Goal: Information Seeking & Learning: Compare options

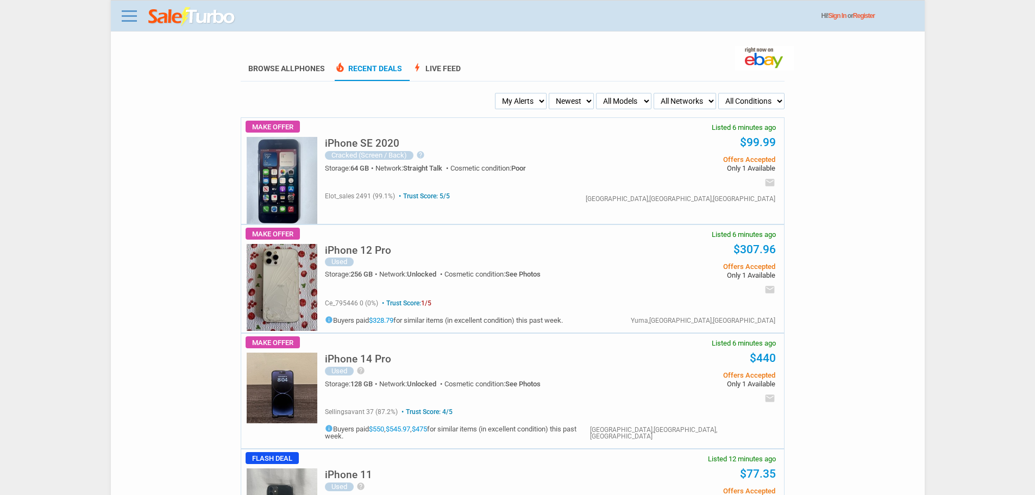
click at [530, 106] on select "My Alerts All Deals BIN Only w/ Offers Only" at bounding box center [521, 101] width 52 height 16
select select "flash_bin"
click at [498, 93] on select "My Alerts All Deals BIN Only w/ Offers Only" at bounding box center [521, 101] width 52 height 16
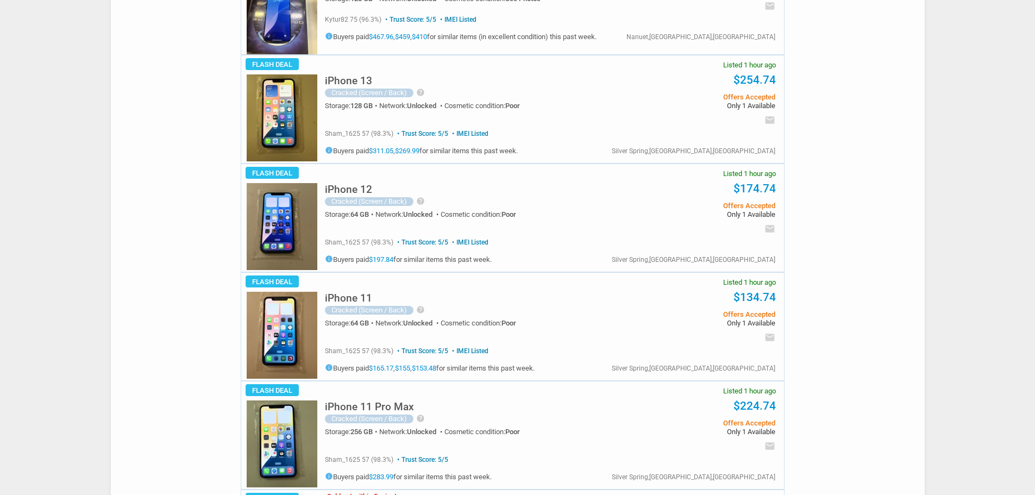
scroll to position [978, 0]
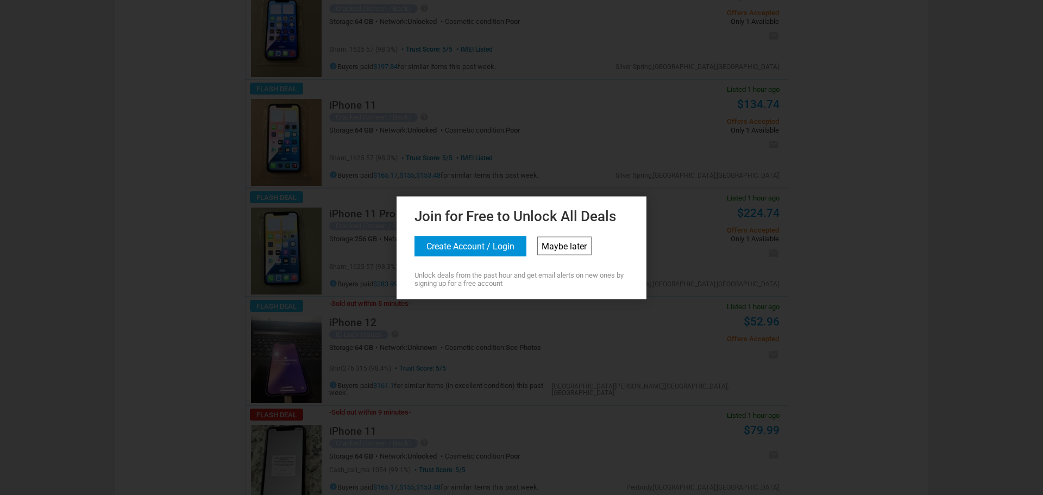
click at [581, 250] on link "Maybe later" at bounding box center [564, 245] width 54 height 18
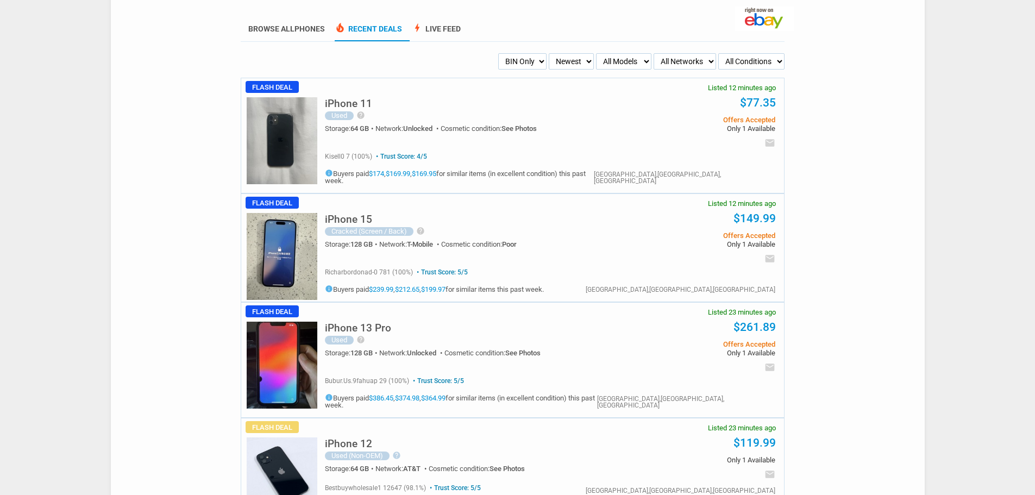
scroll to position [0, 0]
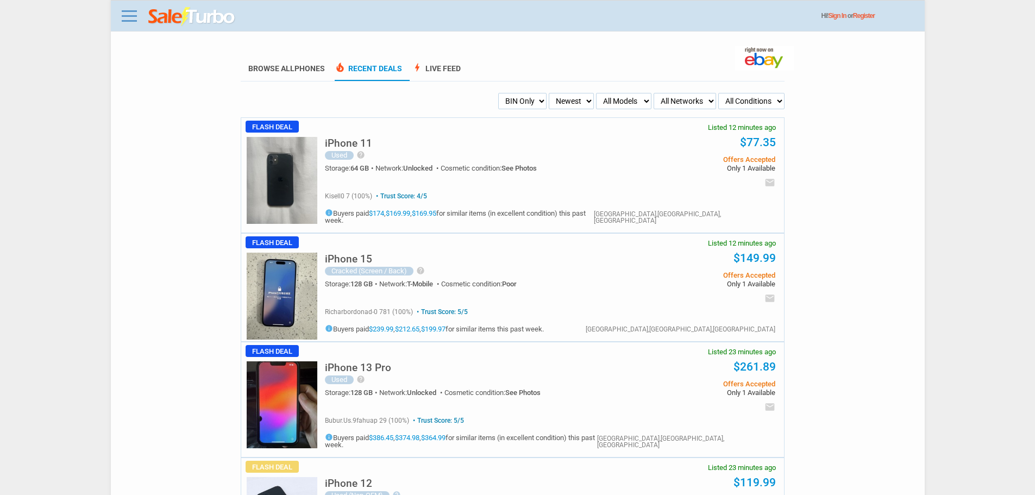
drag, startPoint x: 530, startPoint y: 94, endPoint x: 254, endPoint y: 4, distance: 290.4
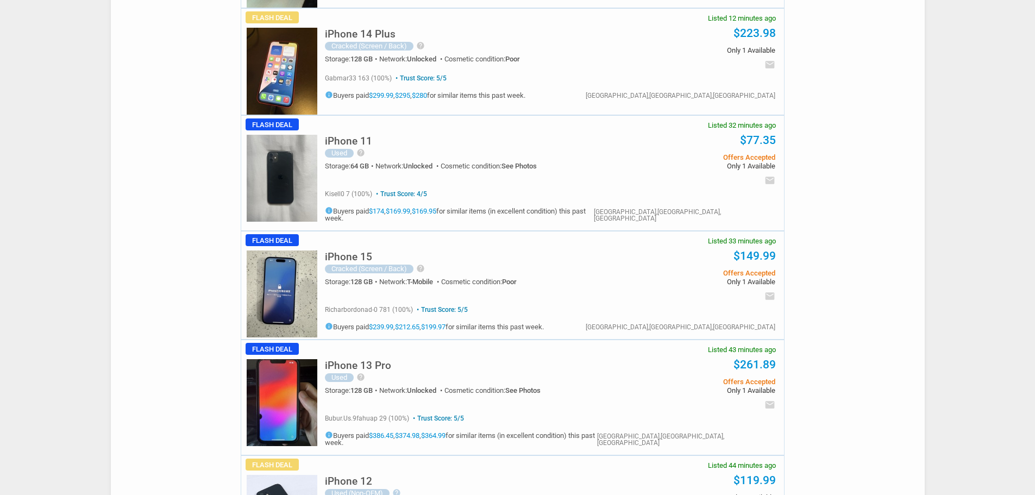
scroll to position [217, 0]
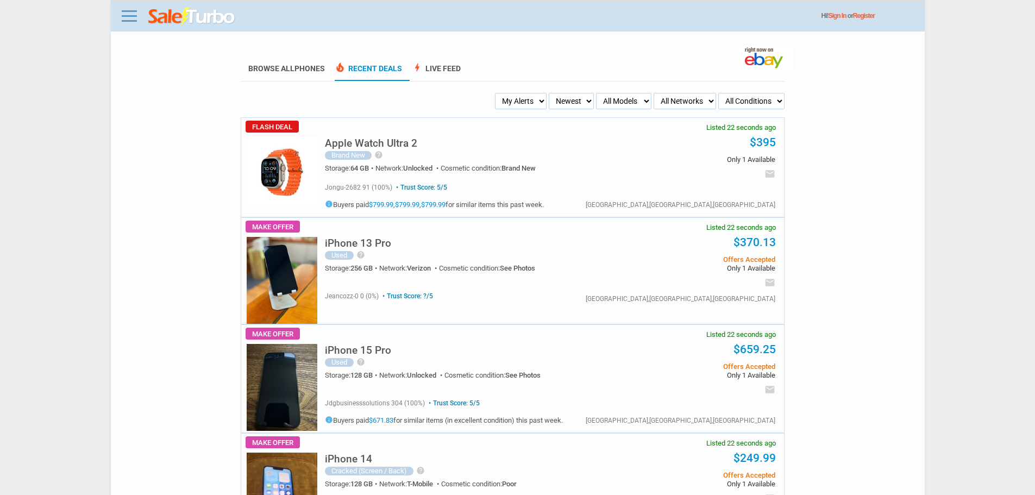
click at [561, 102] on select "Newest Oldest Sold Fastest Savvy Buyers Price (Low - High) Price (High - Low)" at bounding box center [571, 101] width 45 height 16
click at [527, 103] on select "My Alerts All Deals BIN Only w/ Offers Only" at bounding box center [521, 101] width 52 height 16
select select "flash_bin"
click at [498, 93] on select "My Alerts All Deals BIN Only w/ Offers Only" at bounding box center [521, 101] width 52 height 16
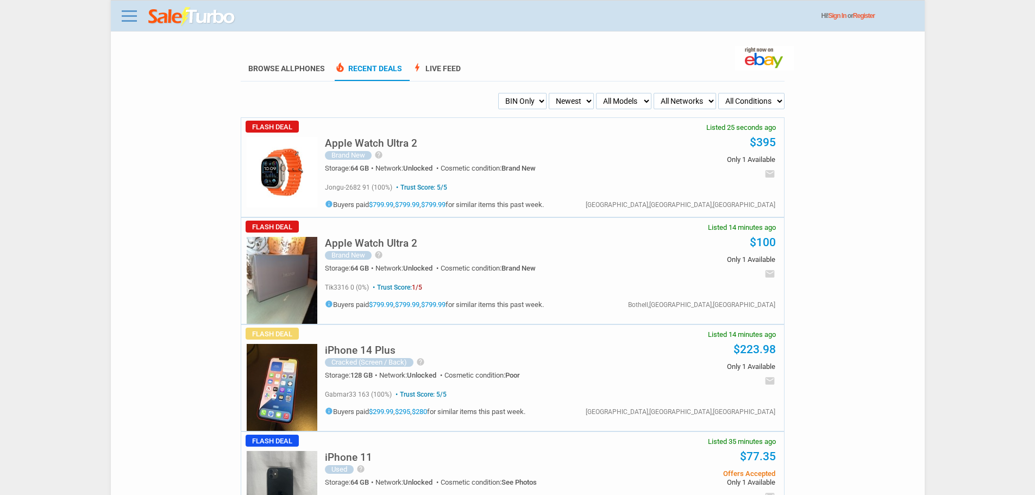
click at [580, 101] on select "Newest Oldest Sold Fastest Savvy Buyers Price (Low - High) Price (High - Low)" at bounding box center [571, 101] width 45 height 16
select select "fastest"
click at [549, 93] on select "Newest Oldest Sold Fastest Savvy Buyers Price (Low - High) Price (High - Low)" at bounding box center [571, 101] width 45 height 16
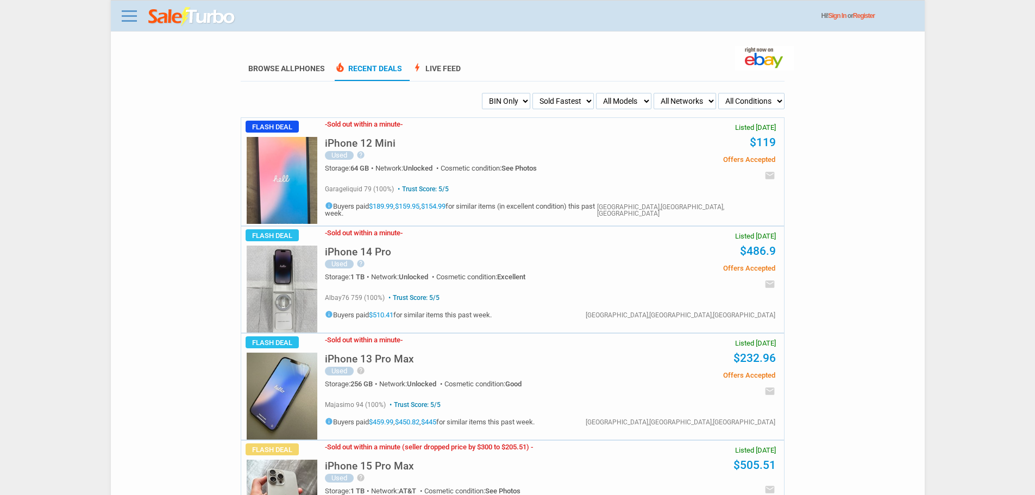
click at [595, 108] on ul "My Alerts All Deals BIN Only w/ Offers Only Newest Oldest Sold Fastest Savvy Bu…" at bounding box center [512, 101] width 544 height 16
click at [618, 104] on select "All Models Apple Watch Ultra 2 Apple Watch Ultra iPhone 16 Pro Max iPhone 16 Pr…" at bounding box center [623, 101] width 55 height 16
select select "iPhone 16 Pro"
click at [596, 93] on select "All Models Apple Watch Ultra 2 Apple Watch Ultra iPhone 16 Pro Max iPhone 16 Pr…" at bounding box center [623, 101] width 55 height 16
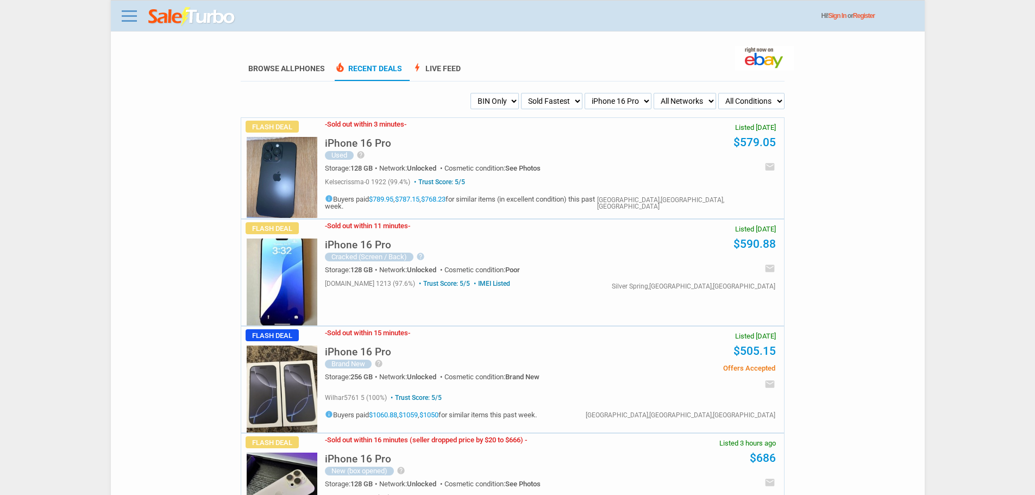
click at [256, 371] on img at bounding box center [282, 389] width 71 height 87
click at [497, 96] on select "My Alerts All Deals BIN Only w/ Offers Only" at bounding box center [495, 101] width 48 height 16
select select "sent"
click at [471, 93] on select "My Alerts All Deals BIN Only w/ Offers Only" at bounding box center [495, 101] width 48 height 16
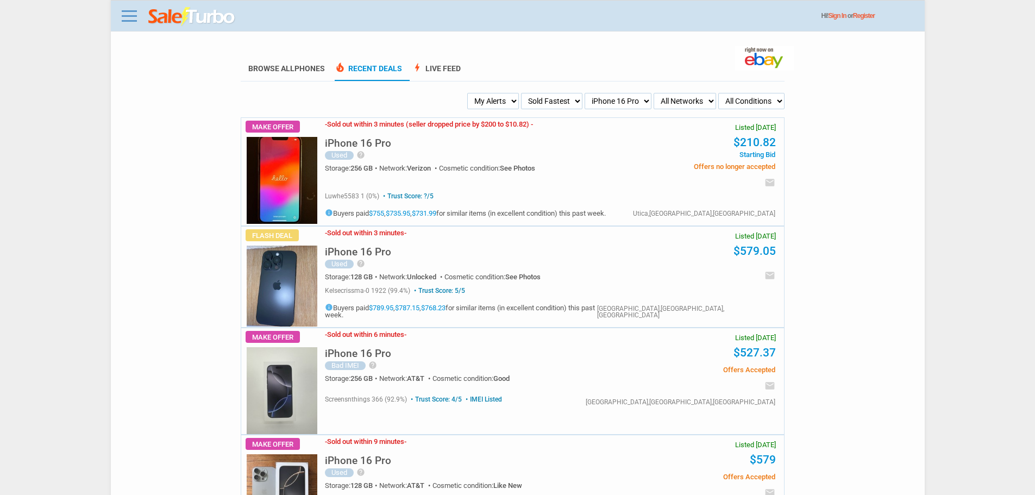
click at [303, 200] on img at bounding box center [282, 180] width 71 height 87
click at [504, 103] on select "My Alerts All Deals BIN Only w/ Offers Only" at bounding box center [493, 101] width 52 height 16
select select "all_deals"
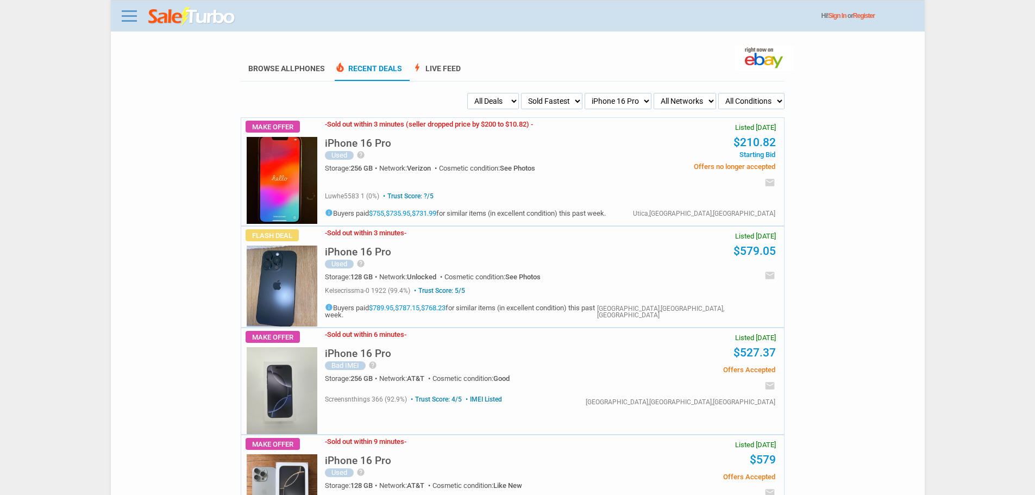
click at [470, 93] on select "My Alerts All Deals BIN Only w/ Offers Only" at bounding box center [493, 101] width 52 height 16
click at [557, 108] on select "Newest Oldest Sold Fastest Savvy Buyers Price (Low - High) Price (High - Low)" at bounding box center [551, 101] width 61 height 16
select select "newest"
click at [537, 93] on select "Newest Oldest Sold Fastest Savvy Buyers Price (Low - High) Price (High - Low)" at bounding box center [551, 101] width 61 height 16
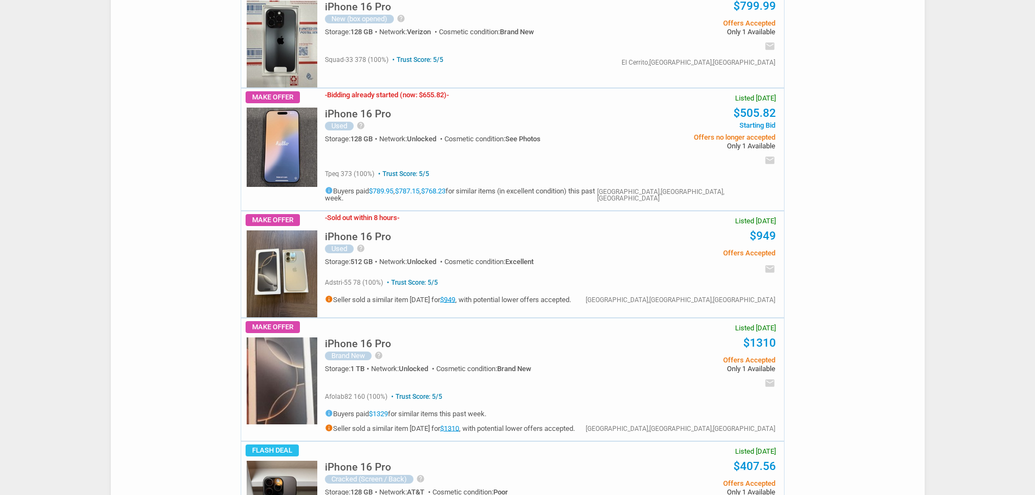
scroll to position [1521, 0]
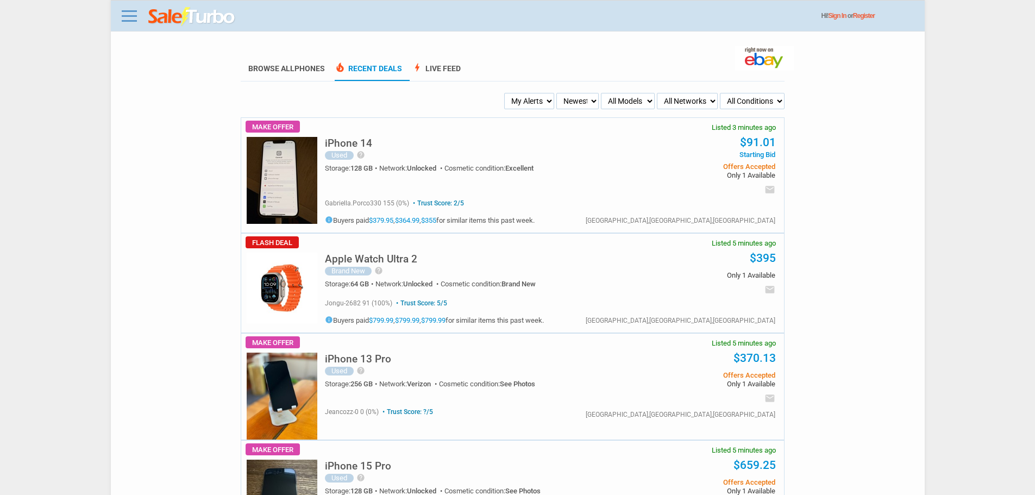
click at [554, 97] on select "My Alerts All Deals BIN Only w/ Offers Only" at bounding box center [529, 101] width 50 height 16
select select "flash_bin"
click at [506, 93] on select "My Alerts All Deals BIN Only w/ Offers Only" at bounding box center [529, 101] width 50 height 16
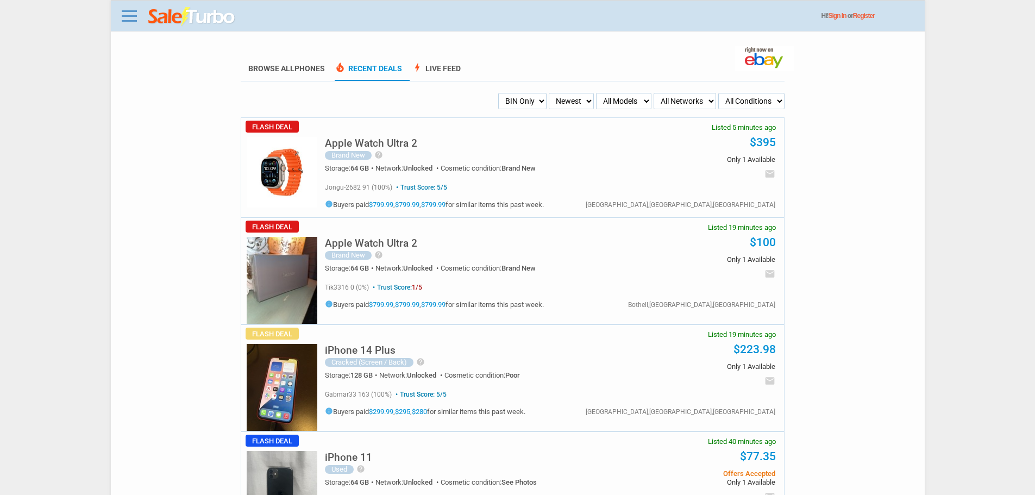
drag, startPoint x: 606, startPoint y: 133, endPoint x: 605, endPoint y: 106, distance: 27.2
click at [607, 125] on div "Apple Watch Ultra 2 Brand New help Apple Watch ULTRA 2 GPS + Cellular 49mm-Tita…" at bounding box center [550, 147] width 450 height 59
click at [605, 105] on select "All Models Apple Watch Ultra 2 Apple Watch Ultra iPhone 16 Pro Max iPhone 16 Pr…" at bounding box center [623, 101] width 55 height 16
click at [589, 107] on select "Newest Oldest Sold Fastest Savvy Buyers Price (Low - High) Price (High - Low)" at bounding box center [571, 101] width 45 height 16
select select "fastest"
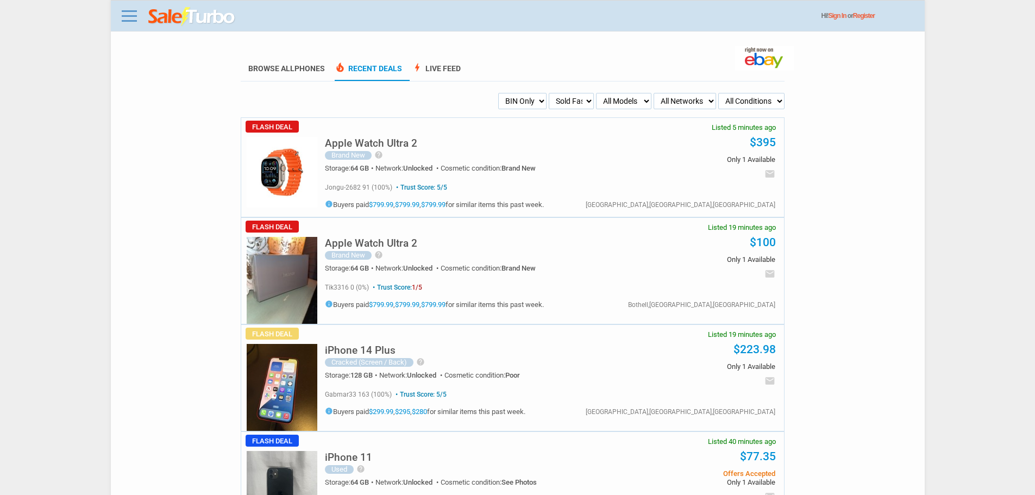
click at [549, 93] on select "Newest Oldest Sold Fastest Savvy Buyers Price (Low - High) Price (High - Low)" at bounding box center [571, 101] width 45 height 16
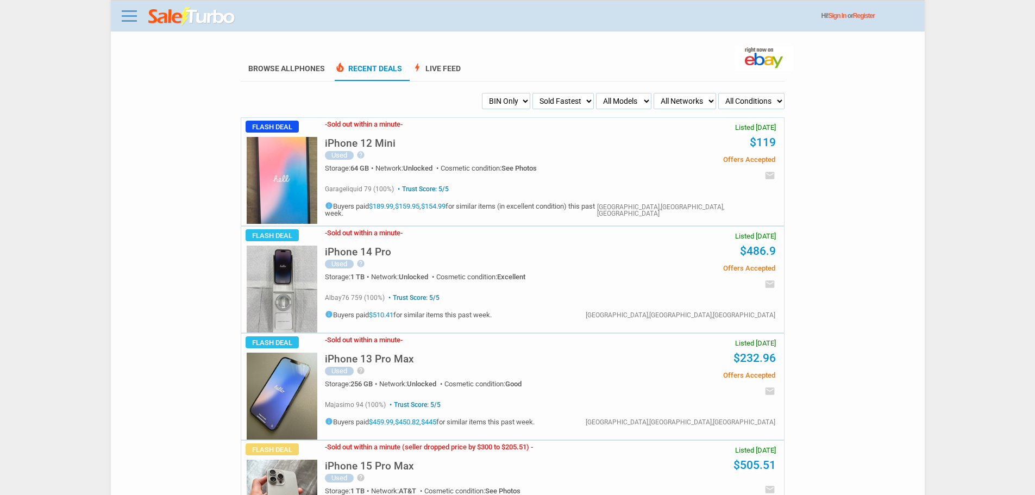
click at [553, 103] on select "Newest Oldest Sold Fastest Savvy Buyers Price (Low - High) Price (High - Low)" at bounding box center [563, 101] width 61 height 16
select select "lh"
click at [533, 93] on select "Newest Oldest Sold Fastest Savvy Buyers Price (Low - High) Price (High - Low)" at bounding box center [563, 101] width 61 height 16
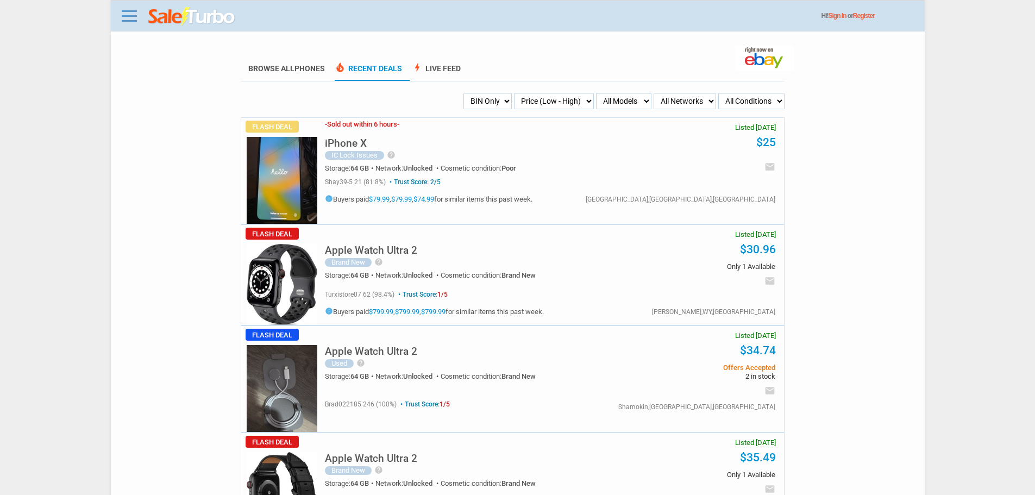
click at [545, 96] on select "Newest Oldest Sold Fastest Savvy Buyers Price (Low - High) Price (High - Low)" at bounding box center [554, 101] width 80 height 16
select select "savvy"
click at [530, 93] on select "Newest Oldest Sold Fastest Savvy Buyers Price (Low - High) Price (High - Low)" at bounding box center [554, 101] width 80 height 16
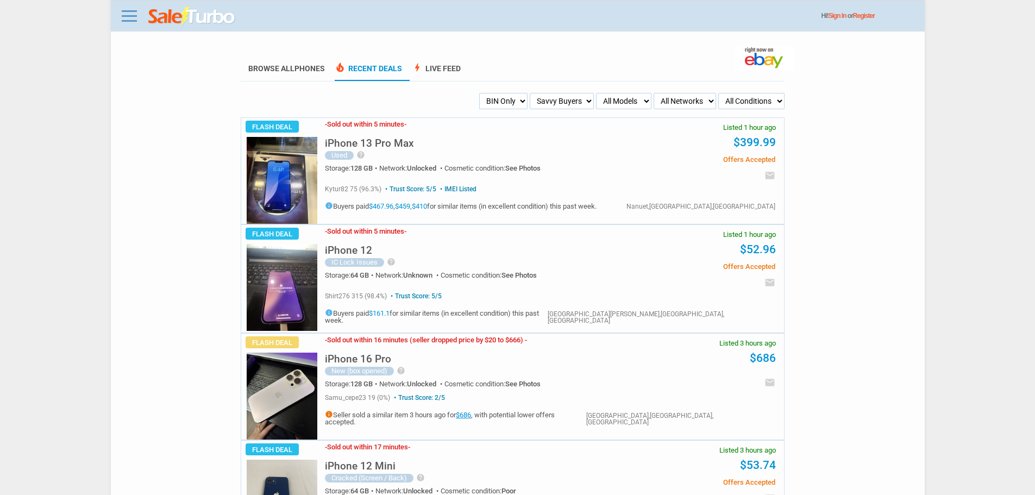
drag, startPoint x: 549, startPoint y: 129, endPoint x: 17, endPoint y: -66, distance: 566.4
drag, startPoint x: 17, startPoint y: -66, endPoint x: 103, endPoint y: 282, distance: 358.3
click at [103, 282] on body "Menu Toggle Dark Mode Create Free Account / Login Browse All Phones Recent Deal…" at bounding box center [517, 247] width 1035 height 495
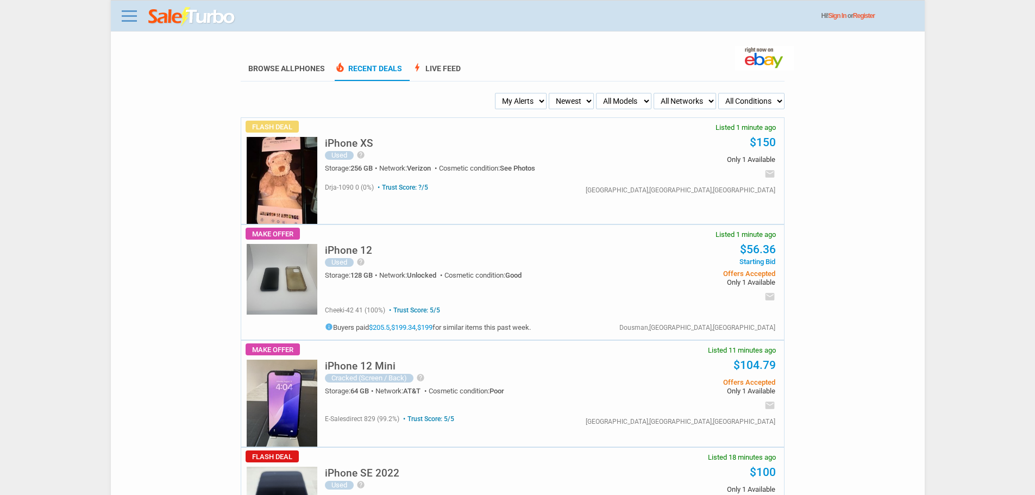
click at [572, 103] on select "Newest Oldest Sold Fastest Savvy Buyers Price (Low - High) Price (High - Low)" at bounding box center [571, 101] width 45 height 16
click at [519, 96] on select "My Alerts All Deals BIN Only w/ Offers Only" at bounding box center [521, 101] width 52 height 16
select select "flash_bin"
click at [498, 93] on select "My Alerts All Deals BIN Only w/ Offers Only" at bounding box center [521, 101] width 52 height 16
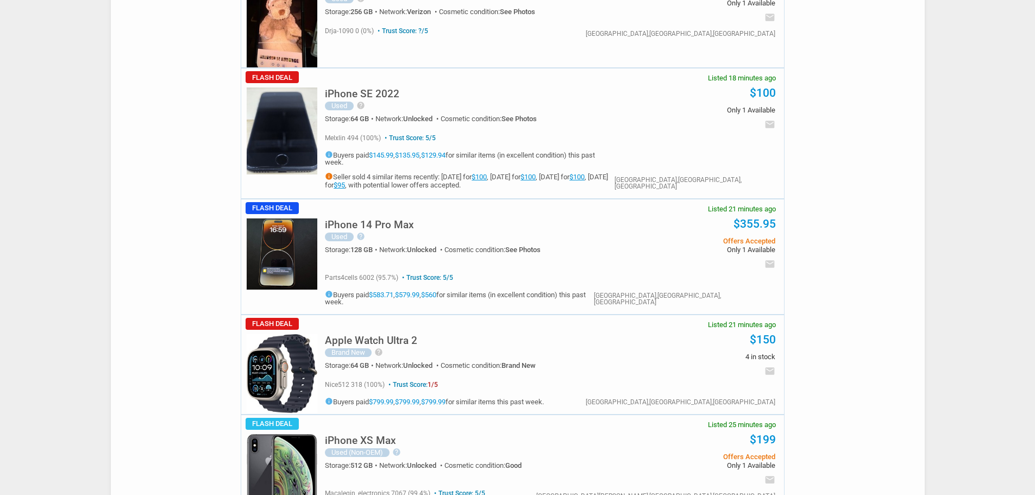
scroll to position [163, 0]
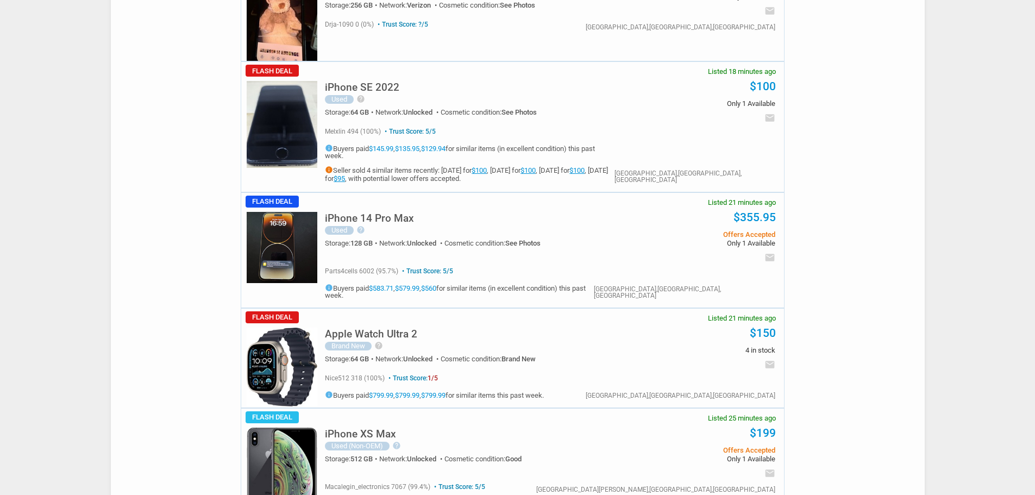
click at [262, 249] on img at bounding box center [282, 247] width 71 height 71
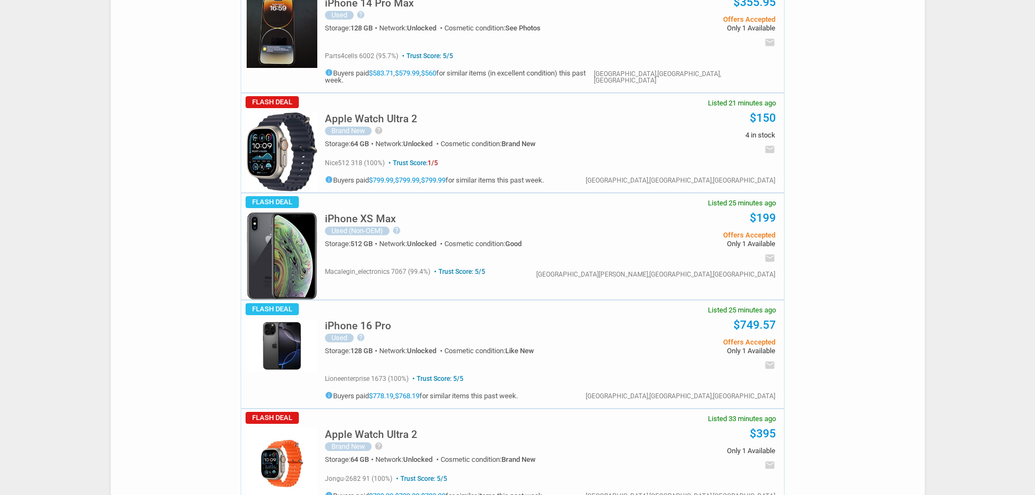
scroll to position [0, 0]
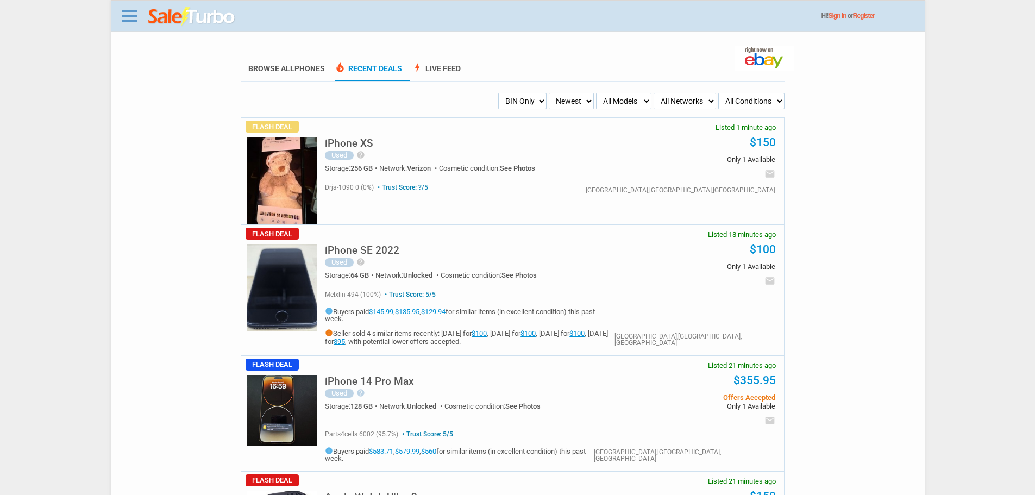
click at [644, 105] on select "All Models Apple Watch Ultra 2 Apple Watch Ultra iPhone 16 Pro Max iPhone 16 Pr…" at bounding box center [623, 101] width 55 height 16
select select "iPhone 16 Pro Max"
click at [596, 93] on select "All Models Apple Watch Ultra 2 Apple Watch Ultra iPhone 16 Pro Max iPhone 16 Pr…" at bounding box center [623, 101] width 55 height 16
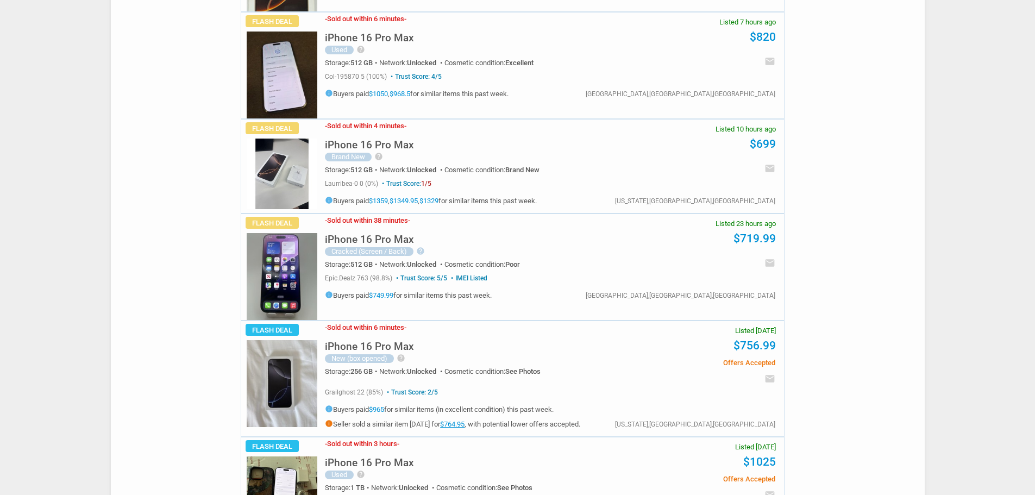
scroll to position [217, 0]
